Goal: Task Accomplishment & Management: Use online tool/utility

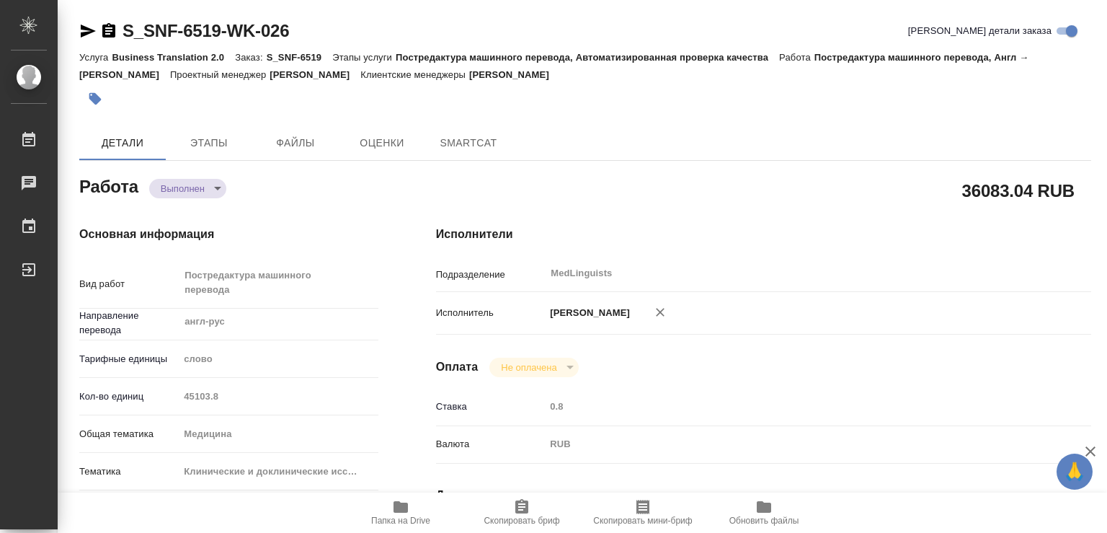
type textarea "x"
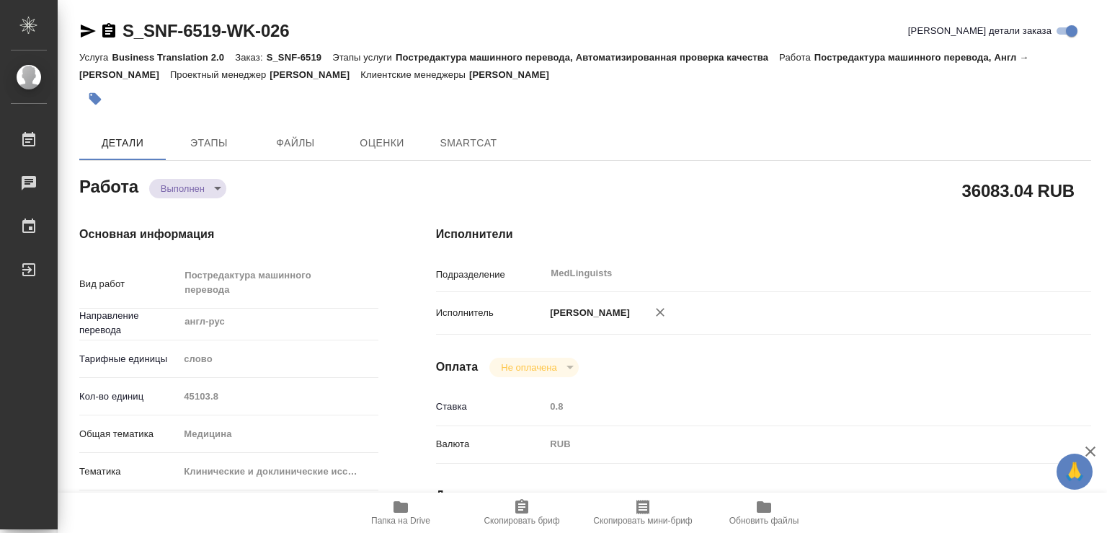
type textarea "x"
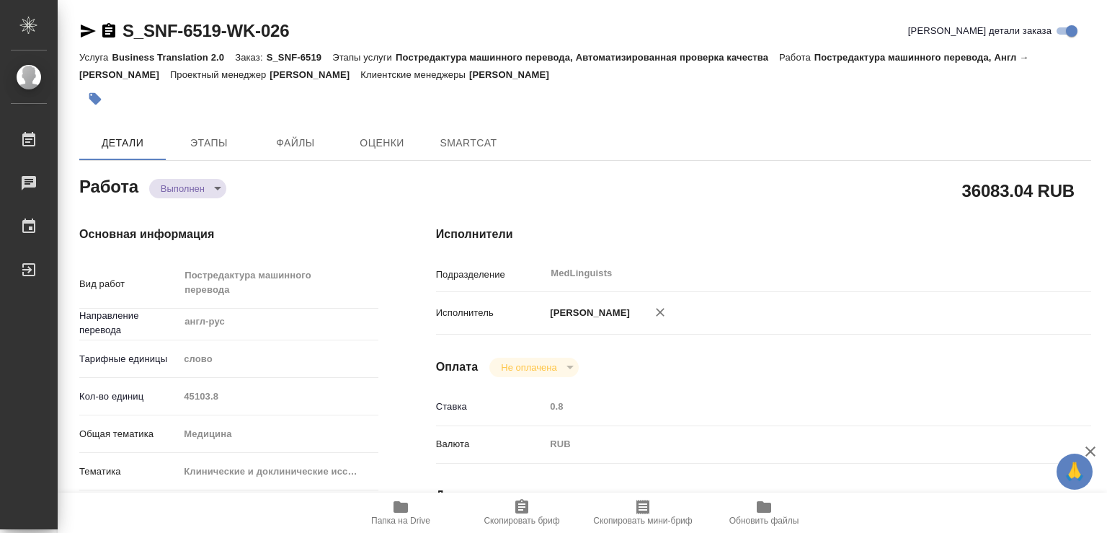
type textarea "x"
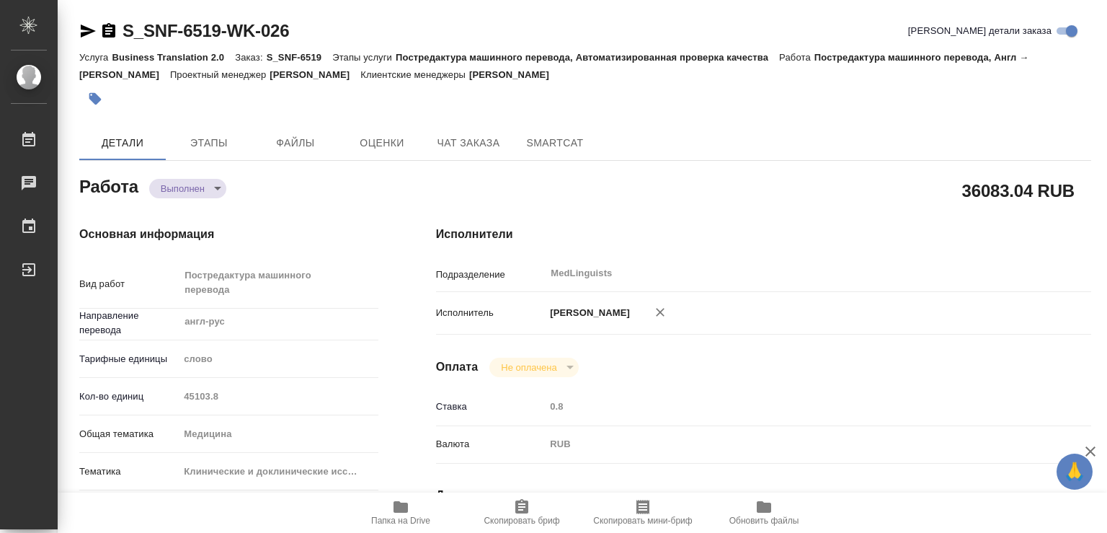
type textarea "x"
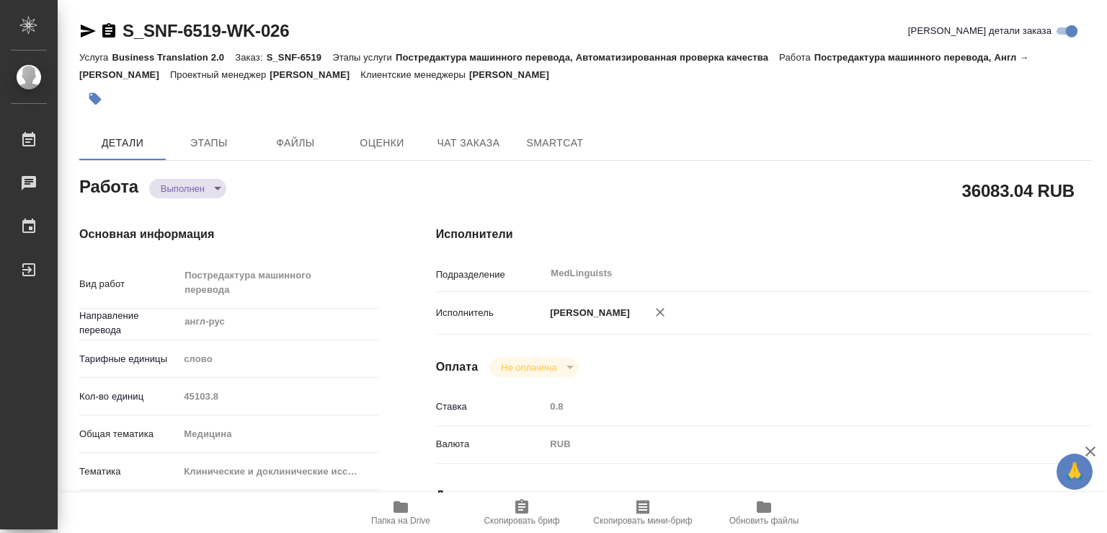
type textarea "x"
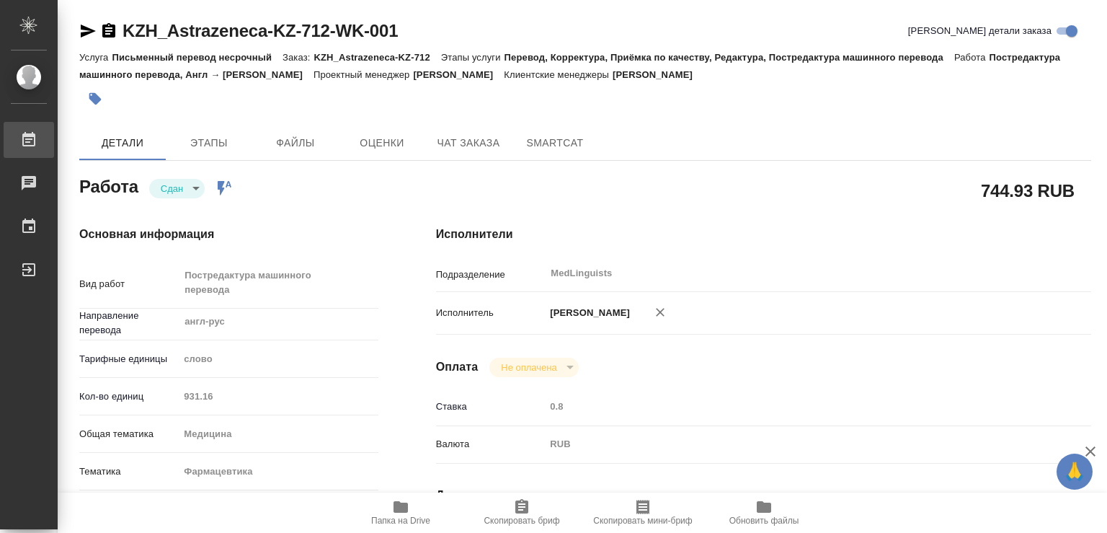
click at [29, 137] on div "Работы" at bounding box center [11, 140] width 36 height 22
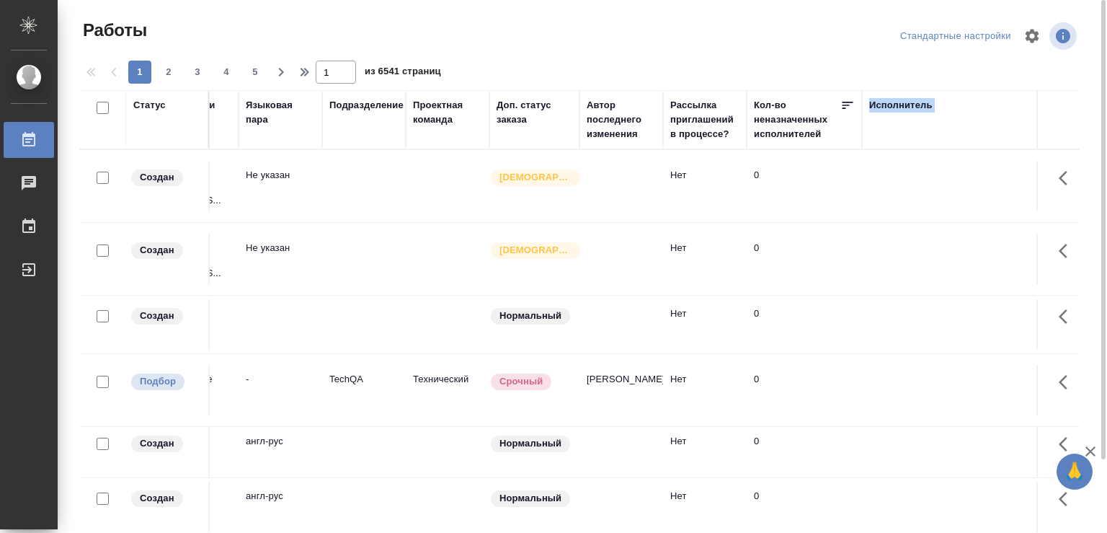
drag, startPoint x: 980, startPoint y: 114, endPoint x: 1080, endPoint y: 117, distance: 100.2
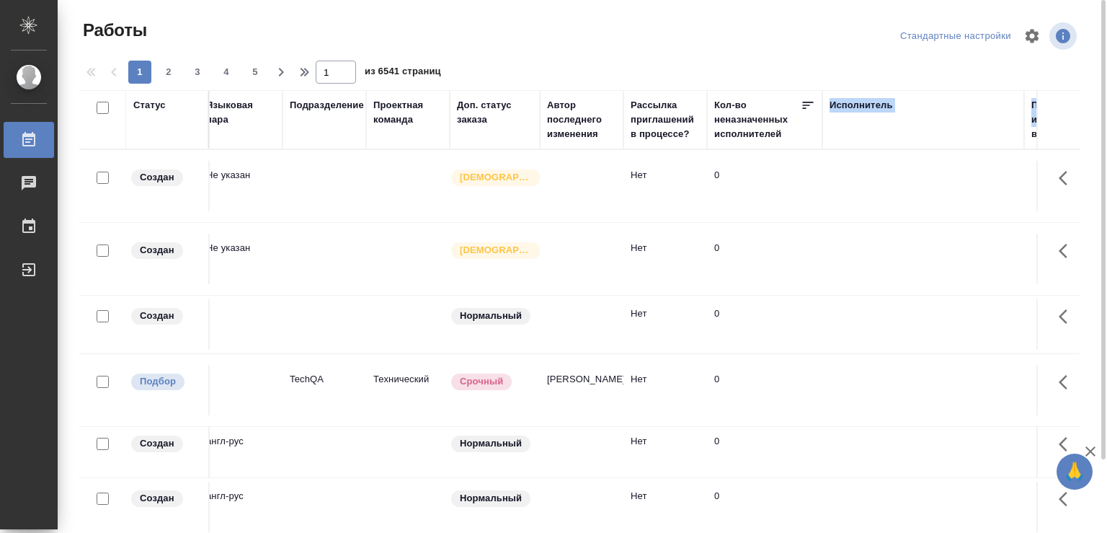
click at [933, 120] on div "Исполнитель" at bounding box center [923, 119] width 187 height 43
click at [914, 139] on div "Исполнитель" at bounding box center [923, 119] width 187 height 43
click at [878, 102] on div "Исполнитель" at bounding box center [861, 105] width 63 height 14
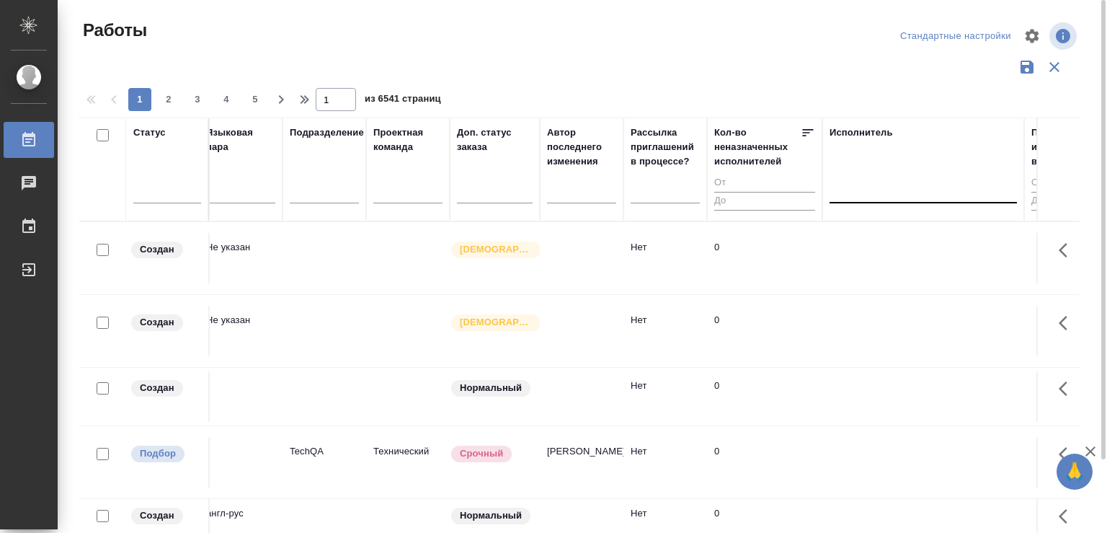
click at [887, 196] on div at bounding box center [923, 188] width 187 height 21
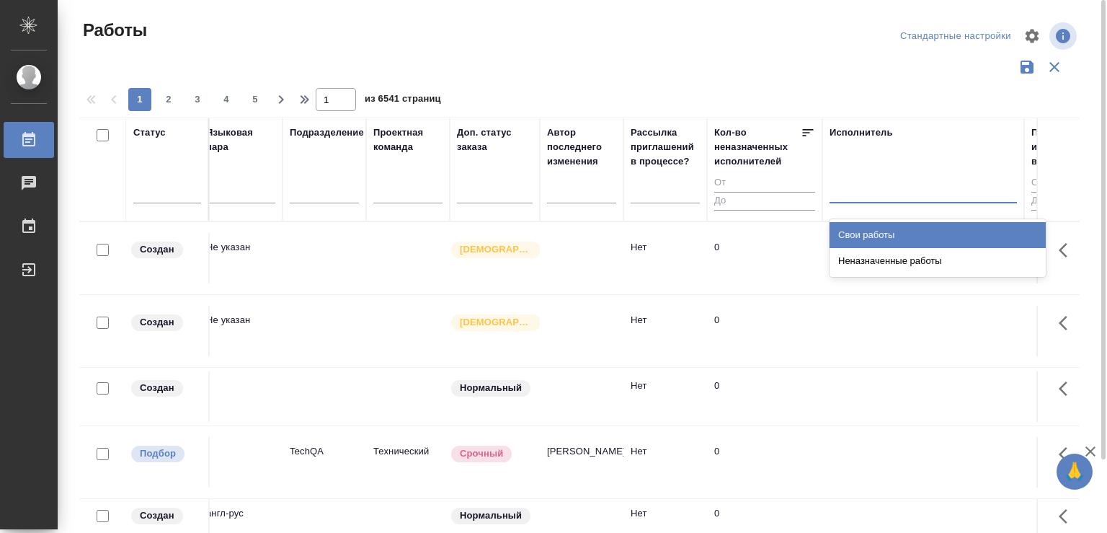
click at [878, 229] on div "Свои работы" at bounding box center [938, 235] width 216 height 26
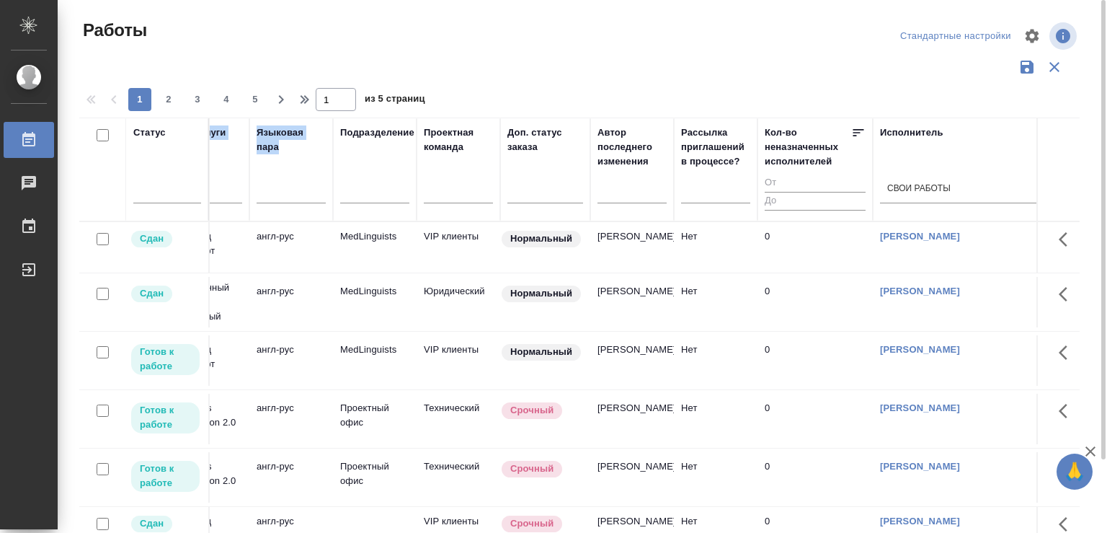
scroll to position [0, 0]
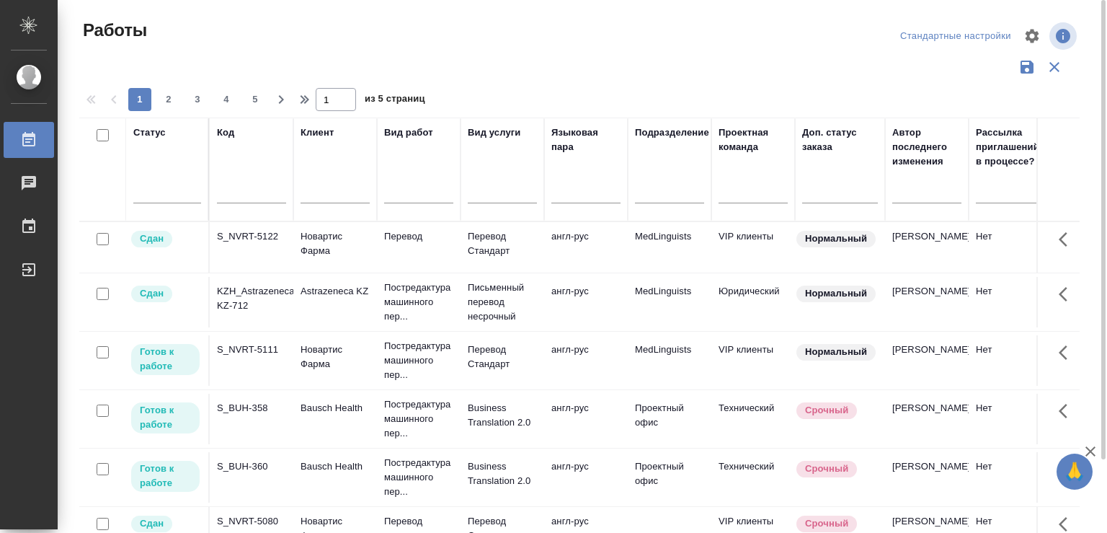
drag, startPoint x: 244, startPoint y: 158, endPoint x: 22, endPoint y: 163, distance: 222.1
click at [79, 163] on div "Статус Код Клиент Вид работ Вид услуги Языковая пара Подразделение Проектная ко…" at bounding box center [579, 376] width 1000 height 519
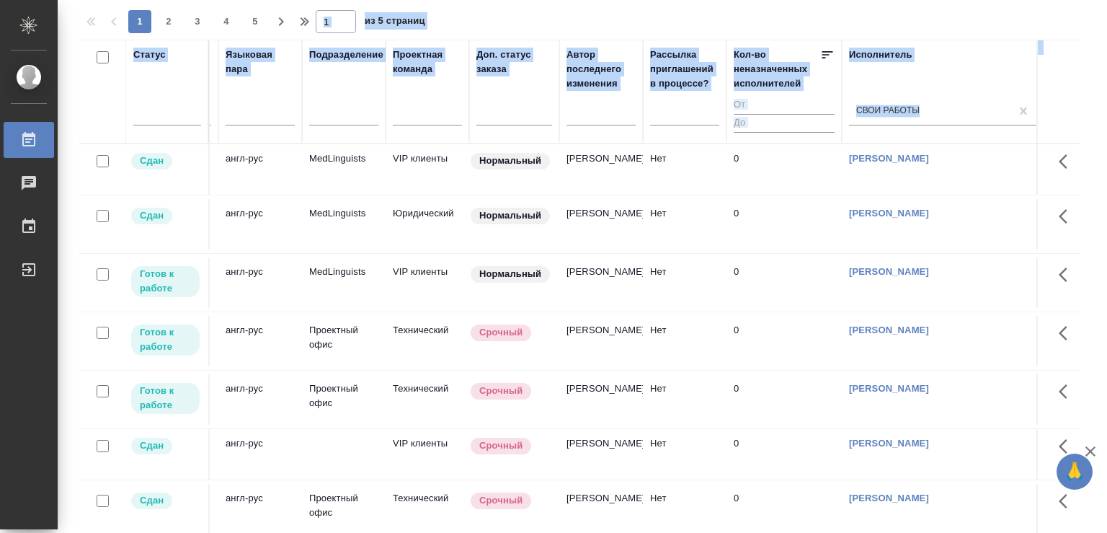
drag, startPoint x: 988, startPoint y: 71, endPoint x: 1098, endPoint y: 80, distance: 110.0
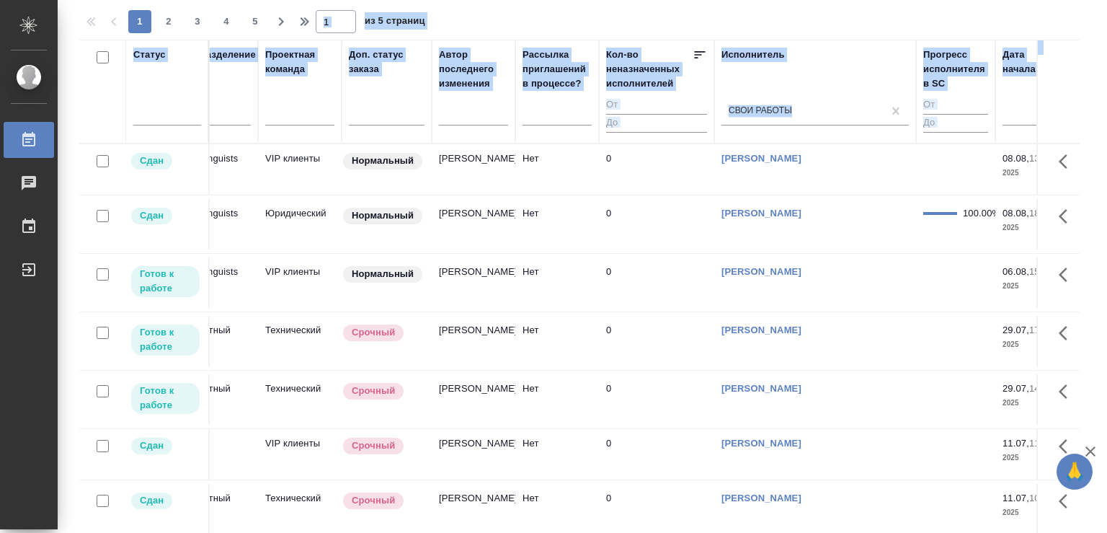
drag, startPoint x: 1006, startPoint y: 83, endPoint x: 1099, endPoint y: 84, distance: 93.0
click at [1099, 84] on tr "Статус Код Клиент Вид работ Вид услуги Языковая пара Подразделение Проектная ко…" at bounding box center [1062, 92] width 2872 height 104
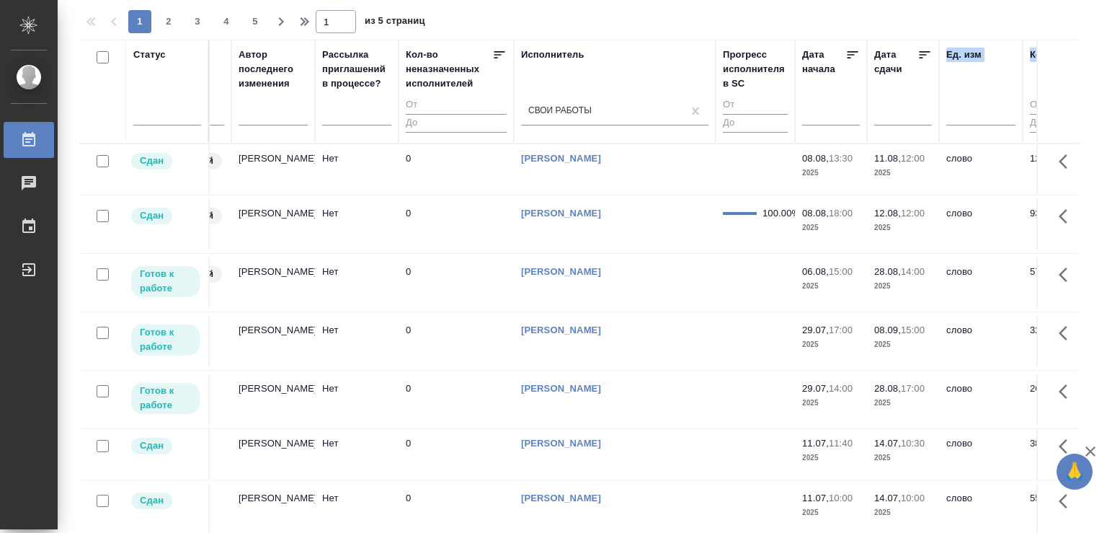
drag, startPoint x: 925, startPoint y: 55, endPoint x: 1078, endPoint y: 66, distance: 153.9
click at [1078, 66] on tr "Статус Код Клиент Вид работ Вид услуги Языковая пара Подразделение Проектная ко…" at bounding box center [862, 92] width 2872 height 104
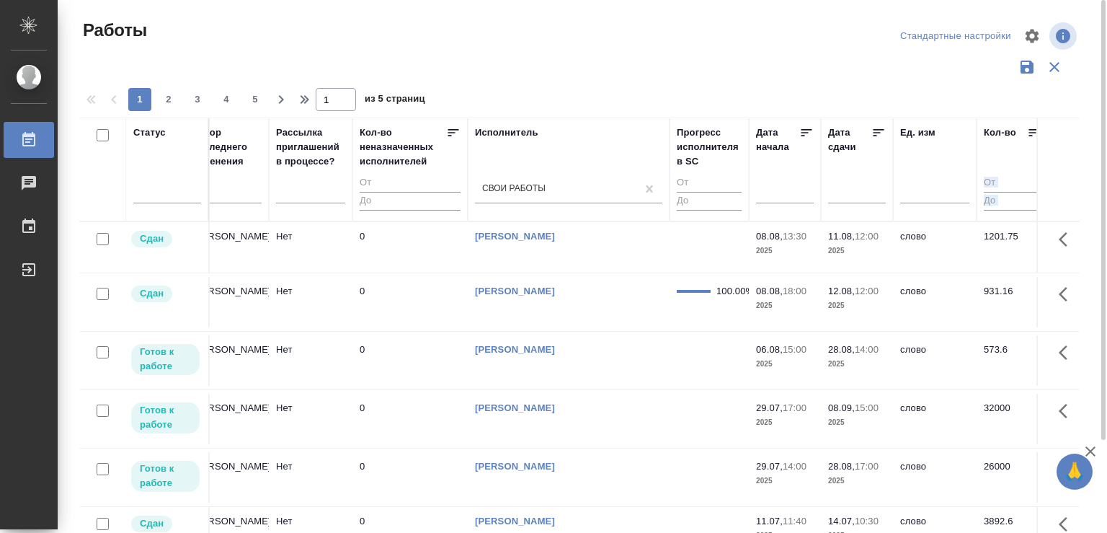
scroll to position [78, 0]
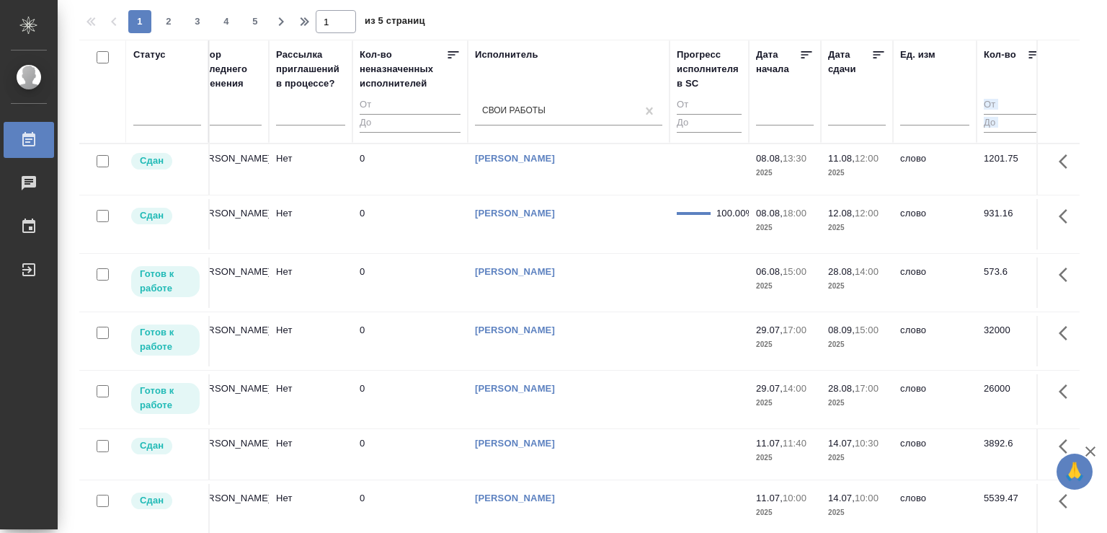
click at [848, 340] on p "2025" at bounding box center [857, 344] width 58 height 14
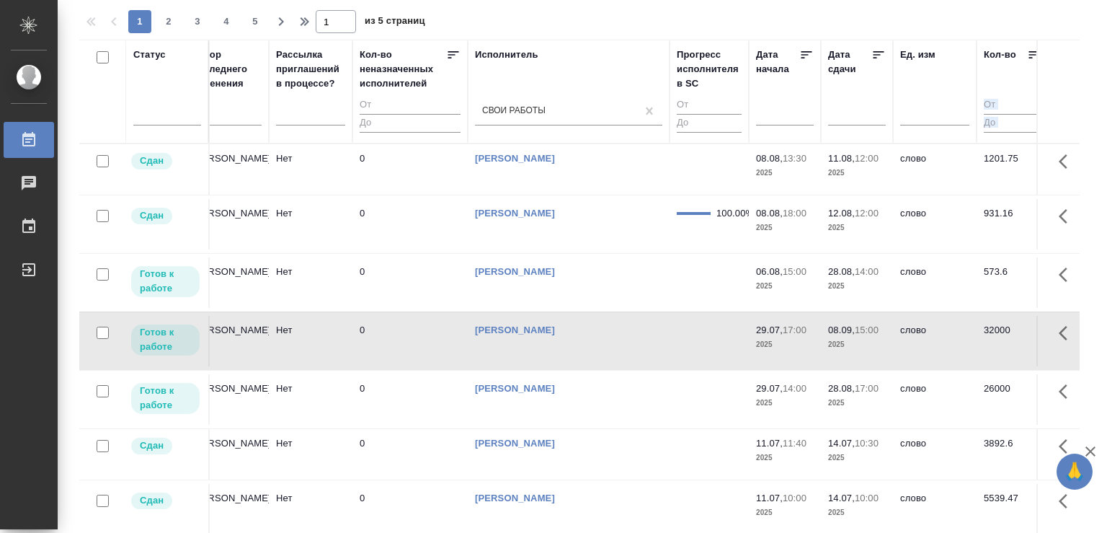
click at [714, 195] on td at bounding box center [709, 169] width 79 height 50
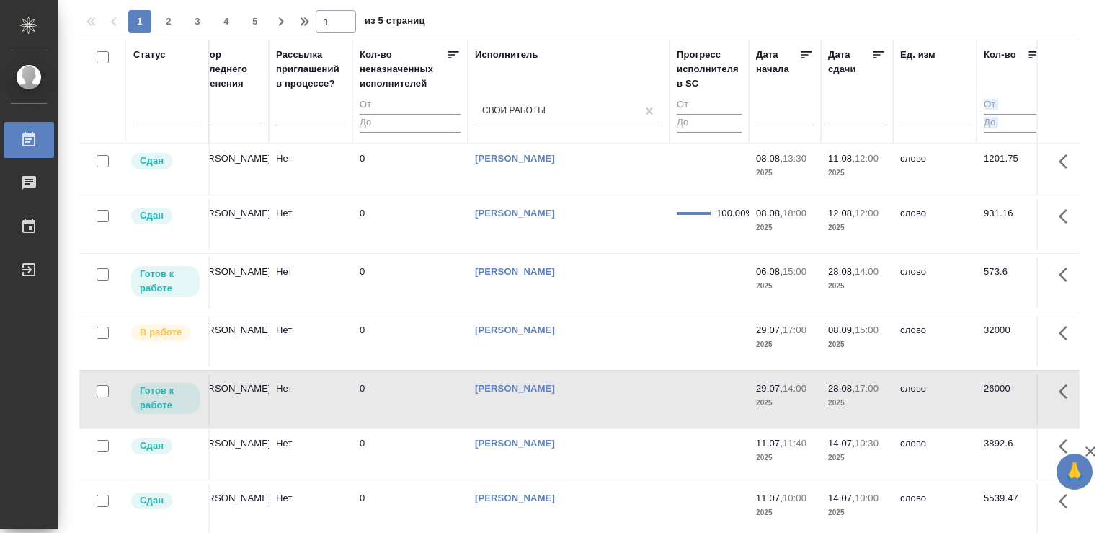
click at [714, 195] on td at bounding box center [709, 169] width 79 height 50
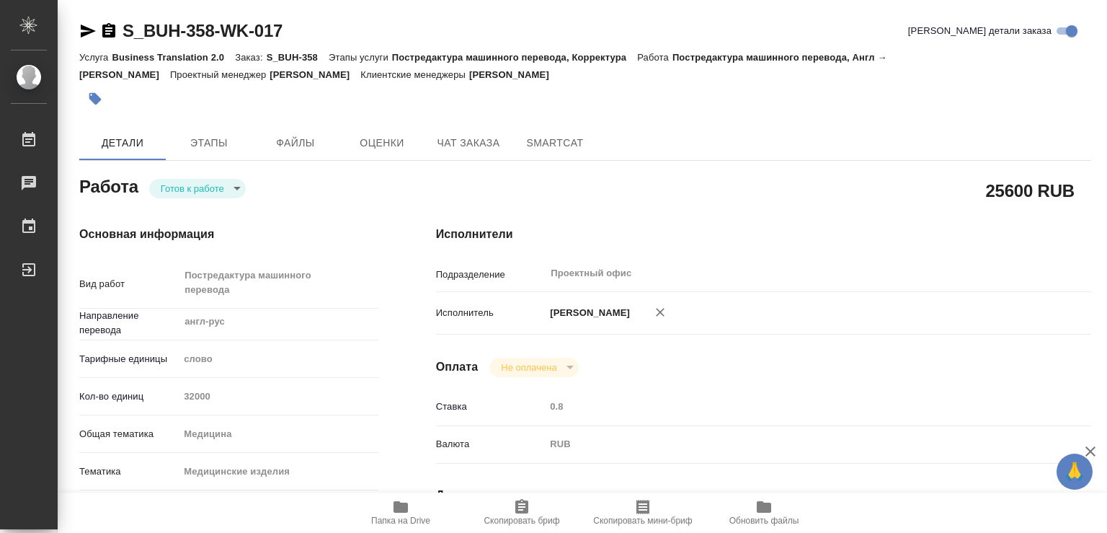
type textarea "x"
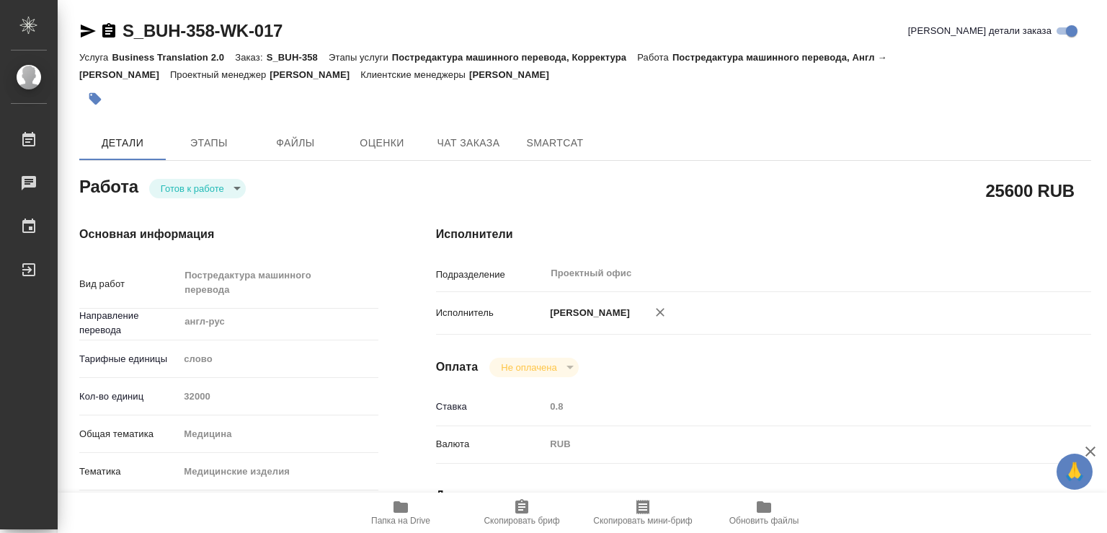
click at [232, 186] on body "🙏 .cls-1 fill:#fff; AWATERA Chechilova Mariia Работы Чаты График Выйти S_BUH-35…" at bounding box center [553, 266] width 1107 height 533
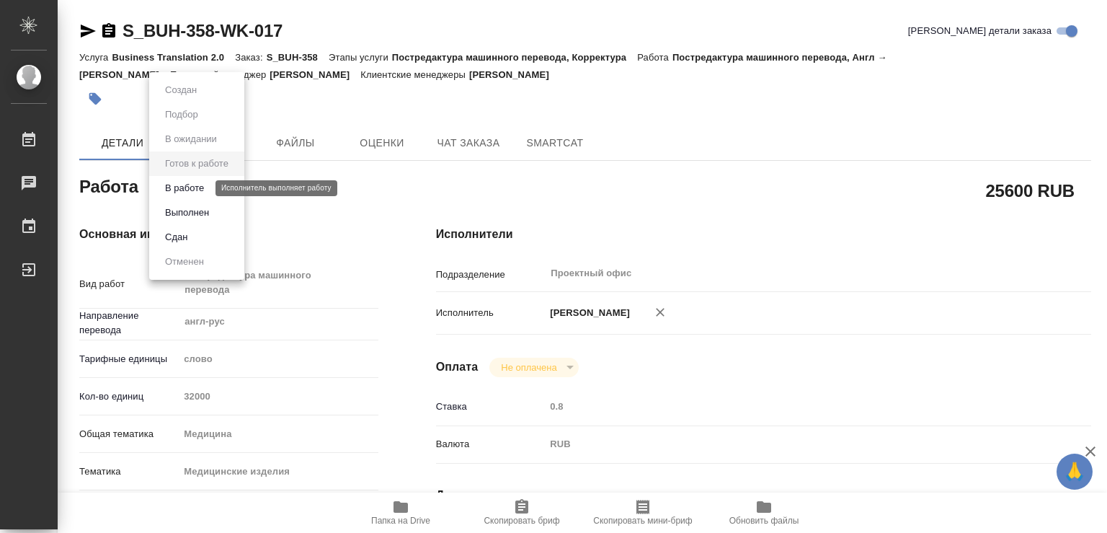
click at [182, 185] on button "В работе" at bounding box center [185, 188] width 48 height 16
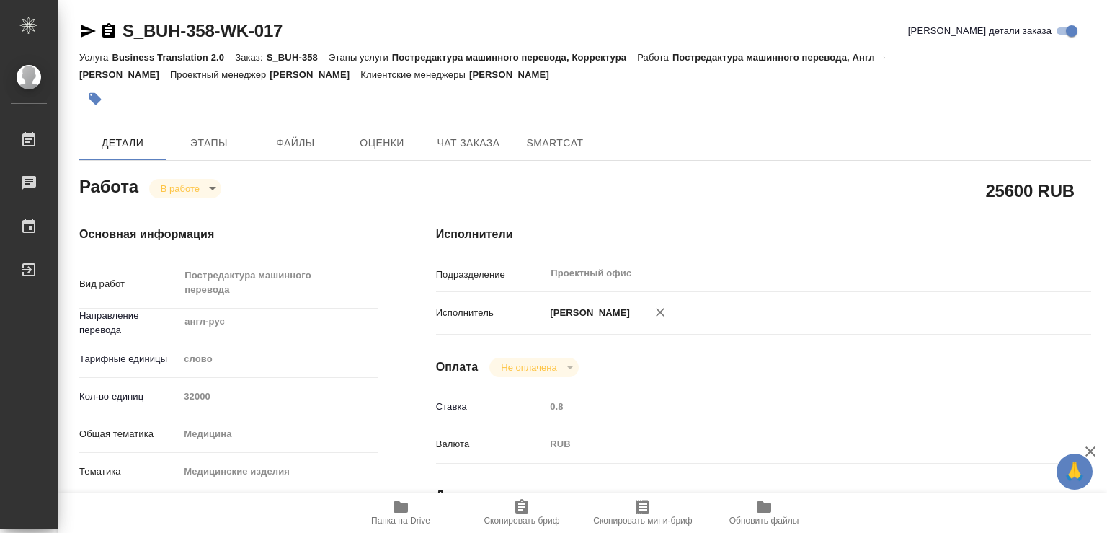
type textarea "x"
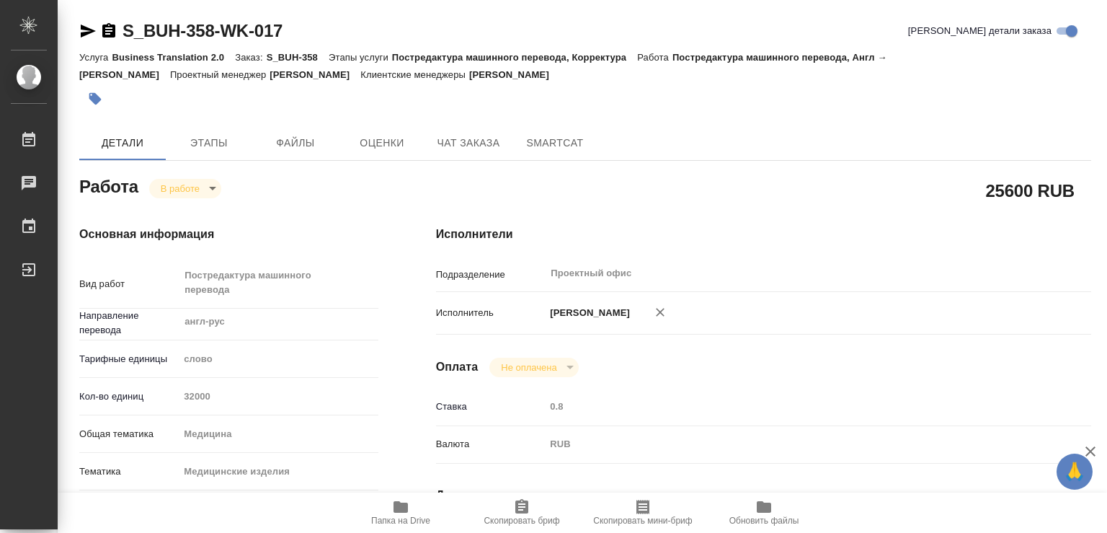
type textarea "x"
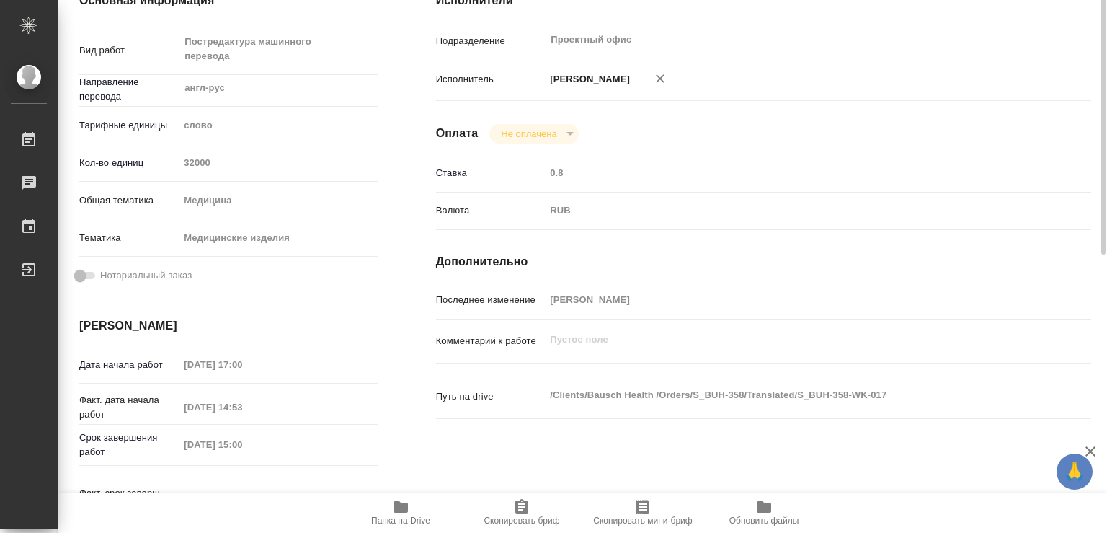
scroll to position [311, 0]
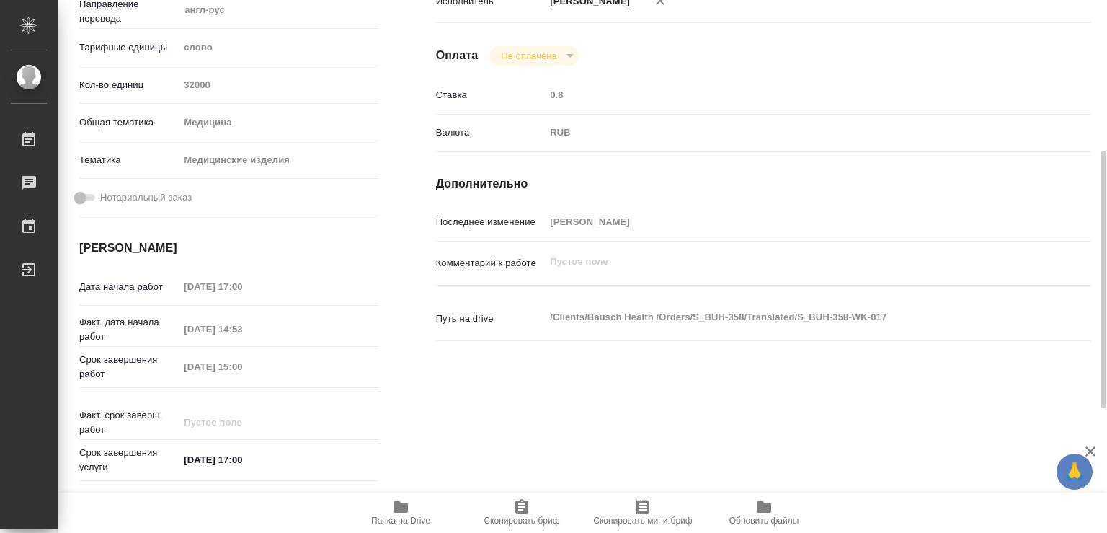
click at [401, 506] on icon "button" at bounding box center [401, 507] width 14 height 12
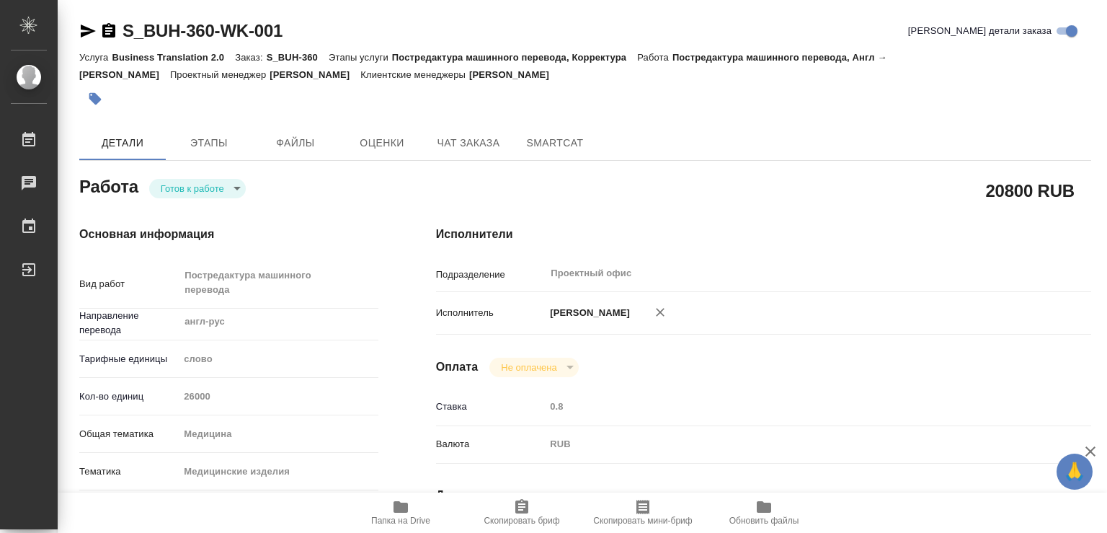
click at [234, 185] on body "🙏 .cls-1 fill:#fff; AWATERA Chechilova [PERSON_NAME] Чаты График Выйти S_BUH-36…" at bounding box center [553, 266] width 1107 height 533
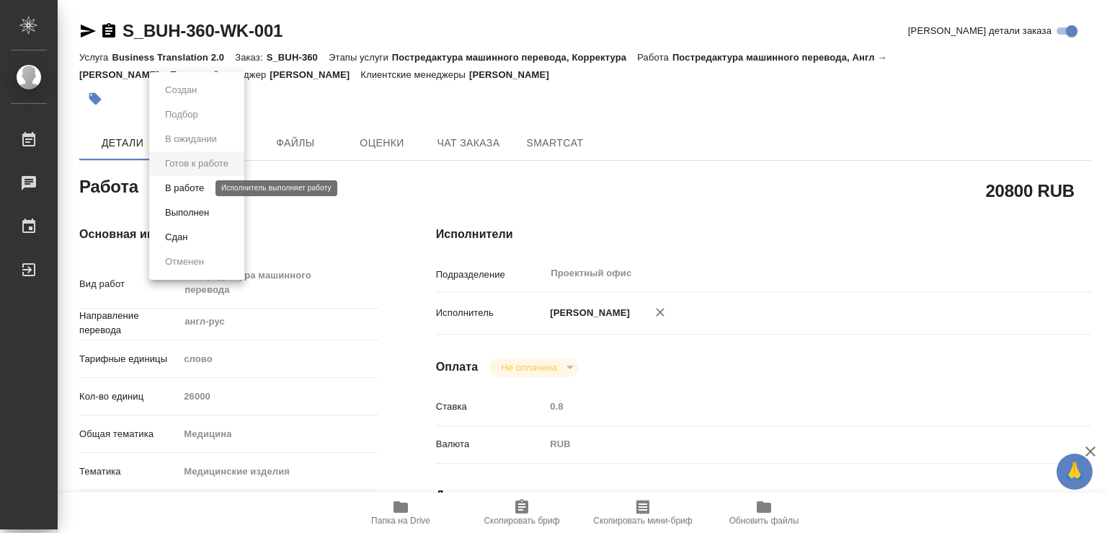
click at [179, 185] on button "В работе" at bounding box center [185, 188] width 48 height 16
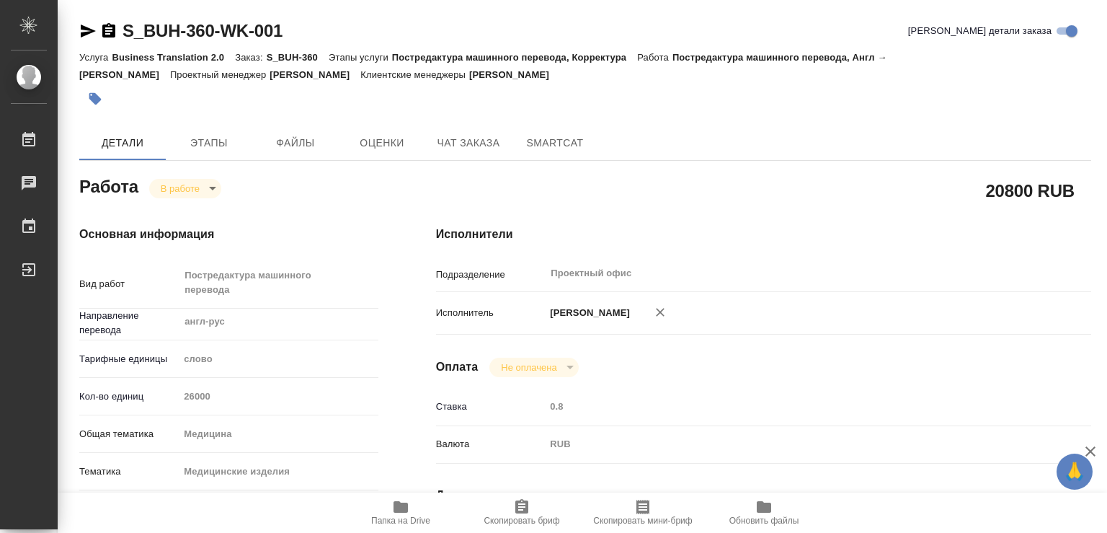
type textarea "x"
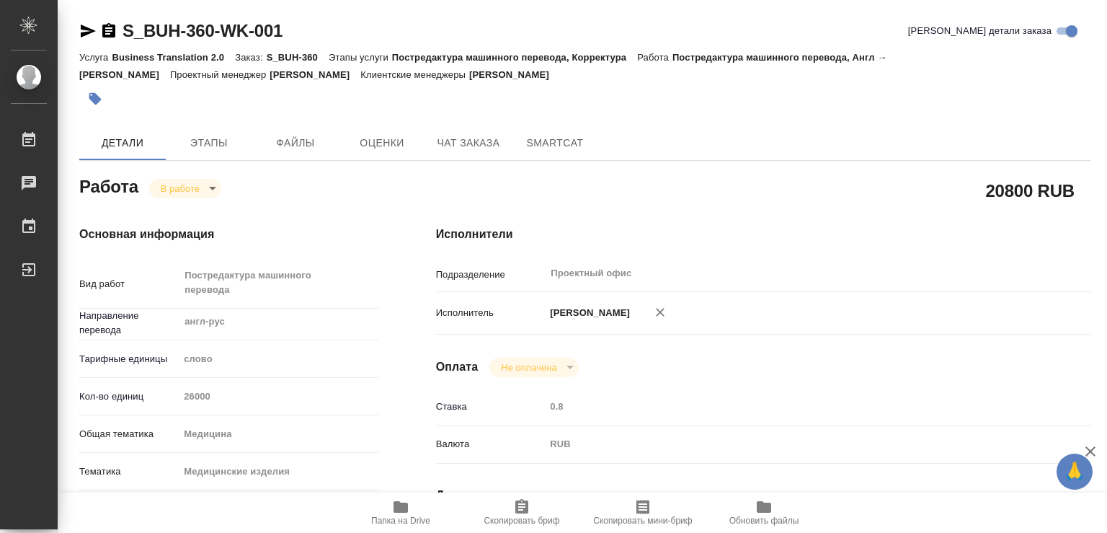
type textarea "x"
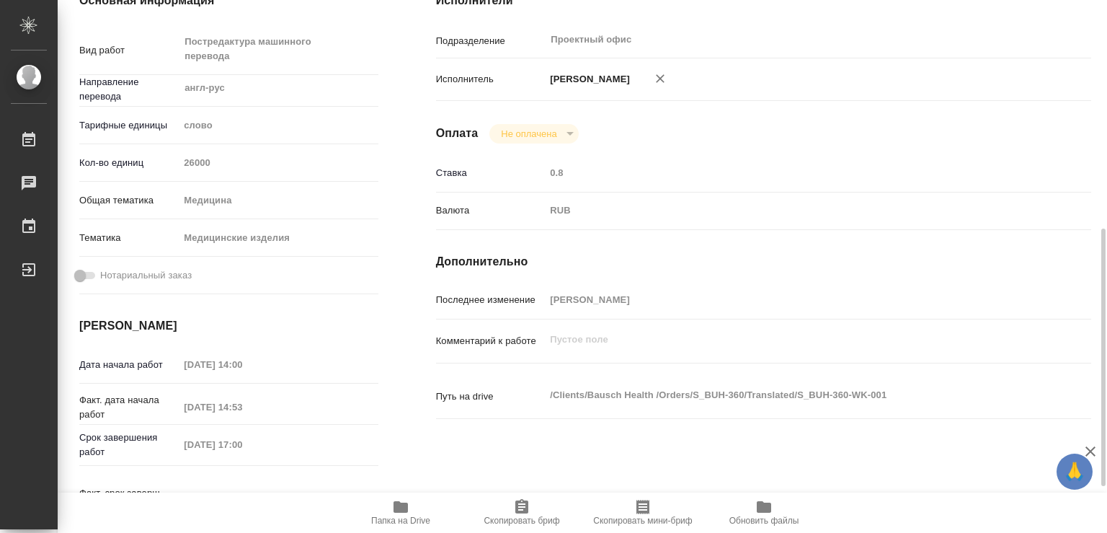
scroll to position [389, 0]
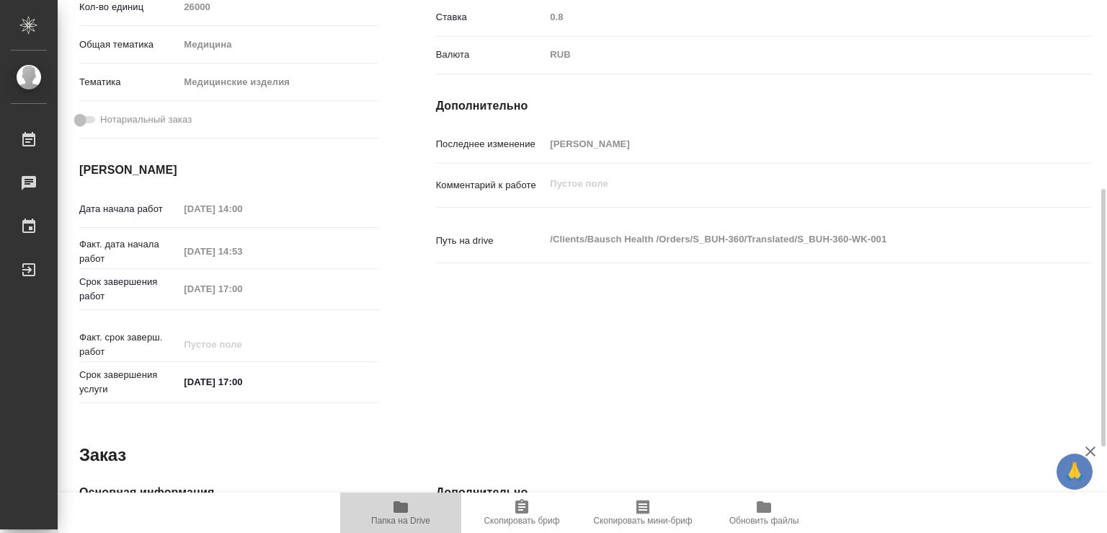
click at [401, 504] on icon "button" at bounding box center [401, 507] width 14 height 12
